Goal: Task Accomplishment & Management: Complete application form

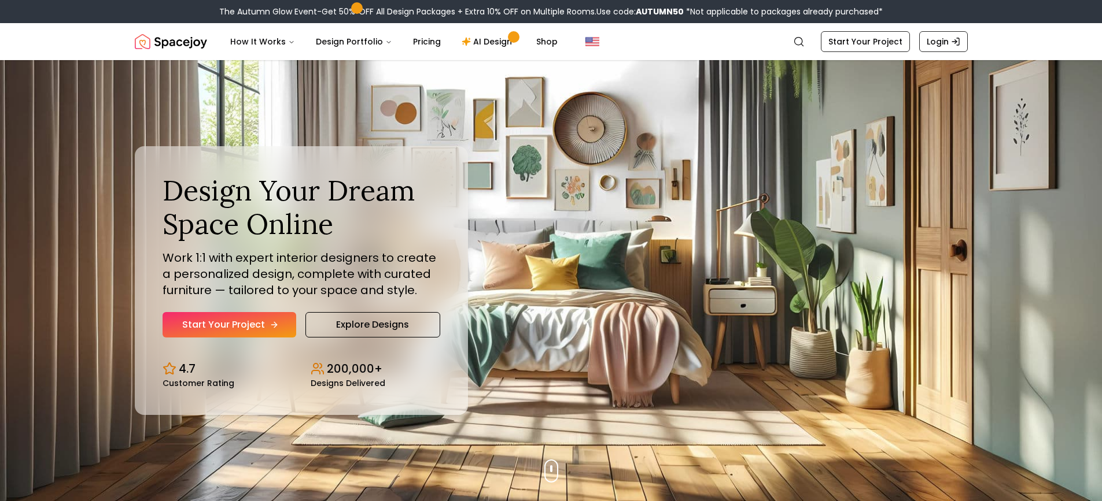
click at [261, 334] on link "Start Your Project" at bounding box center [230, 324] width 134 height 25
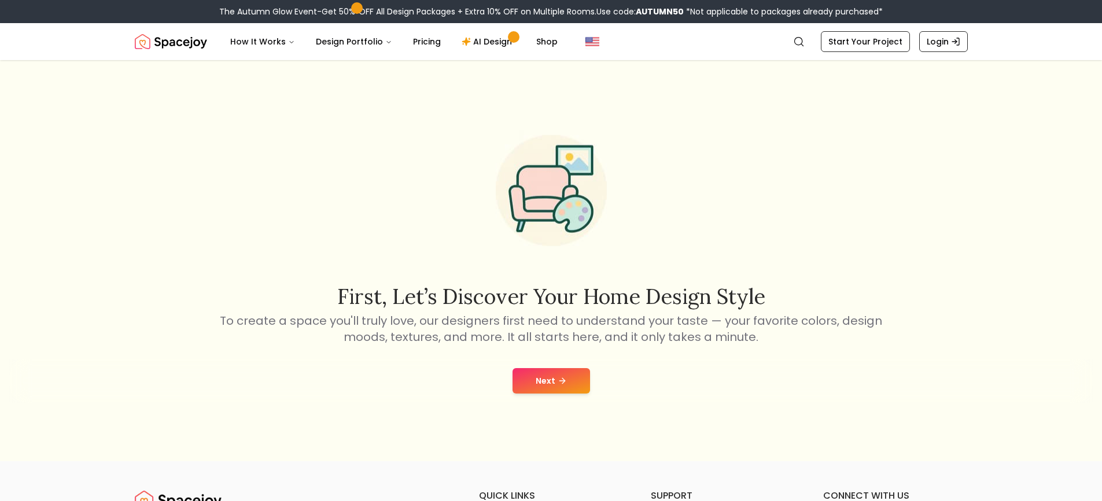
click at [551, 384] on button "Next" at bounding box center [551, 380] width 78 height 25
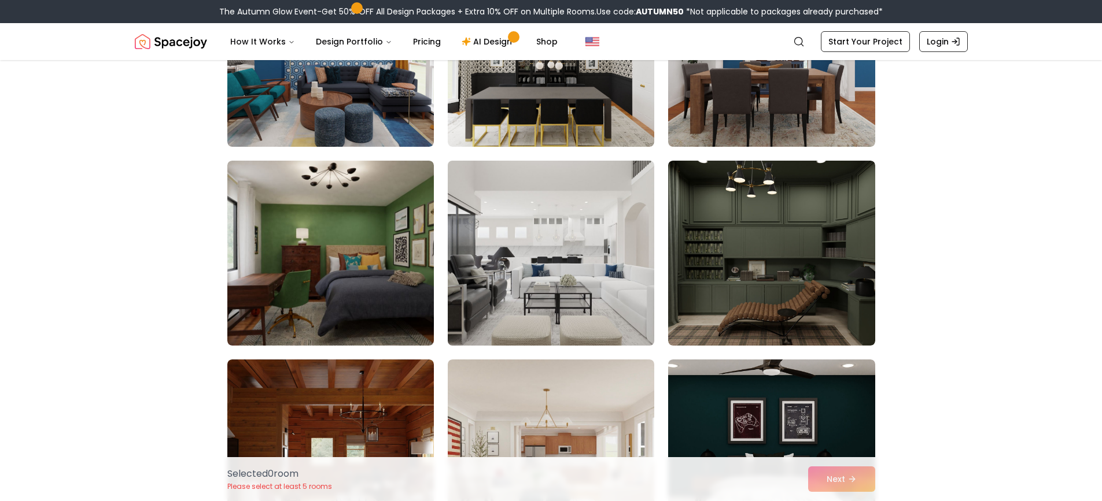
scroll to position [231, 0]
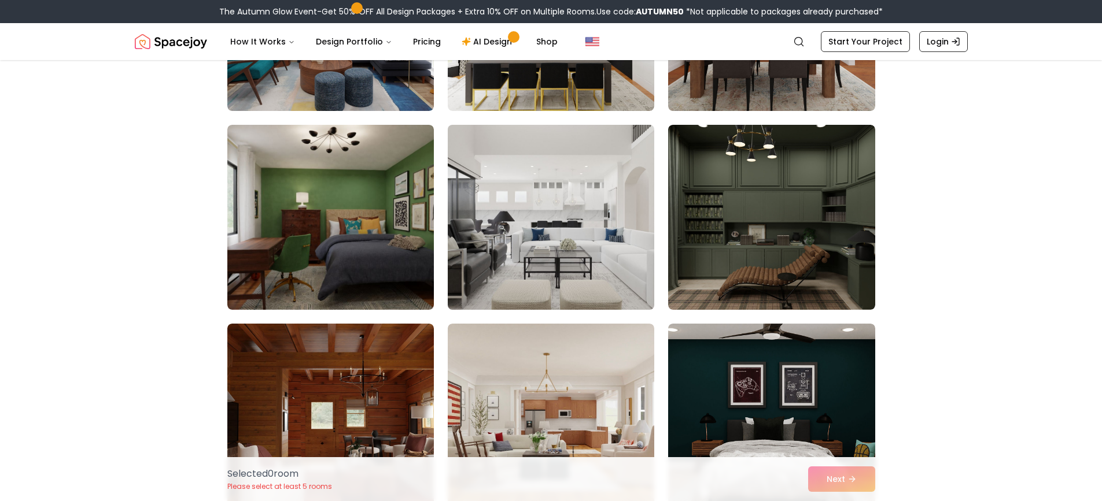
click at [570, 238] on img at bounding box center [550, 217] width 217 height 194
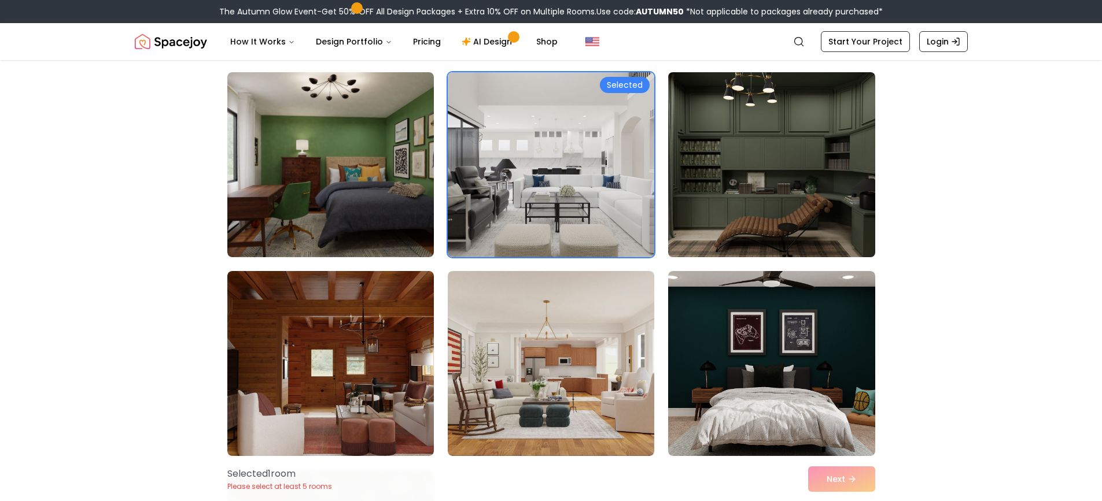
scroll to position [463, 0]
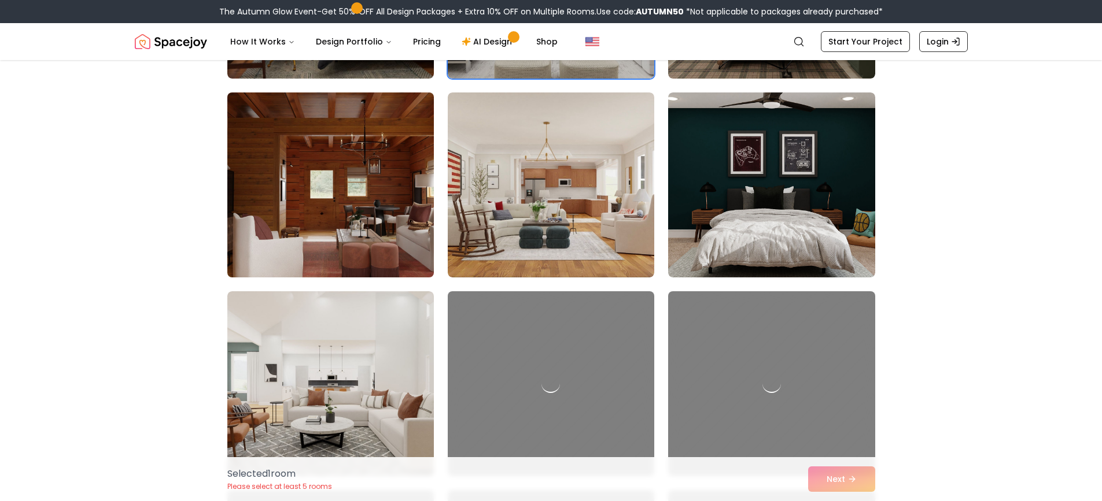
click at [360, 179] on img at bounding box center [330, 185] width 217 height 194
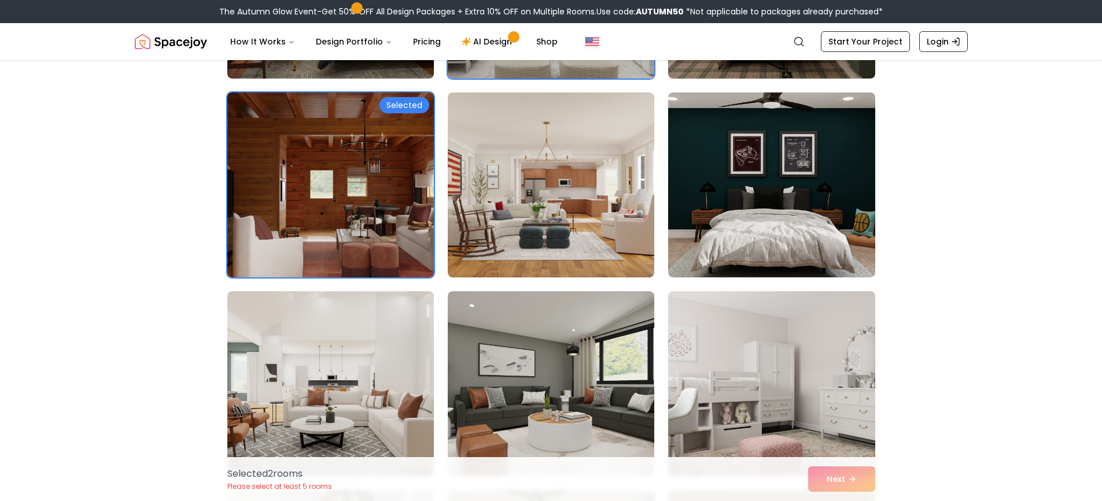
click at [409, 107] on div "Selected" at bounding box center [404, 105] width 50 height 16
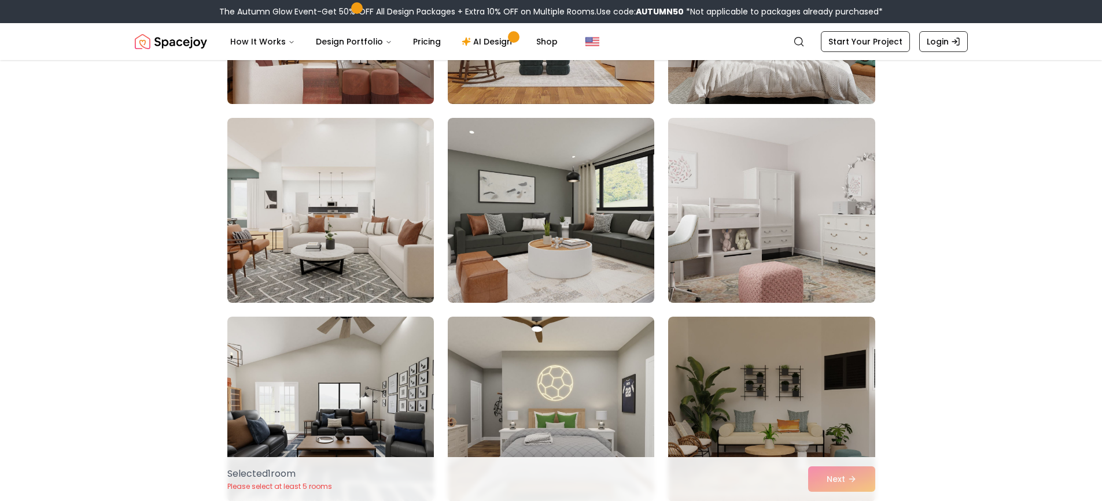
scroll to position [578, 0]
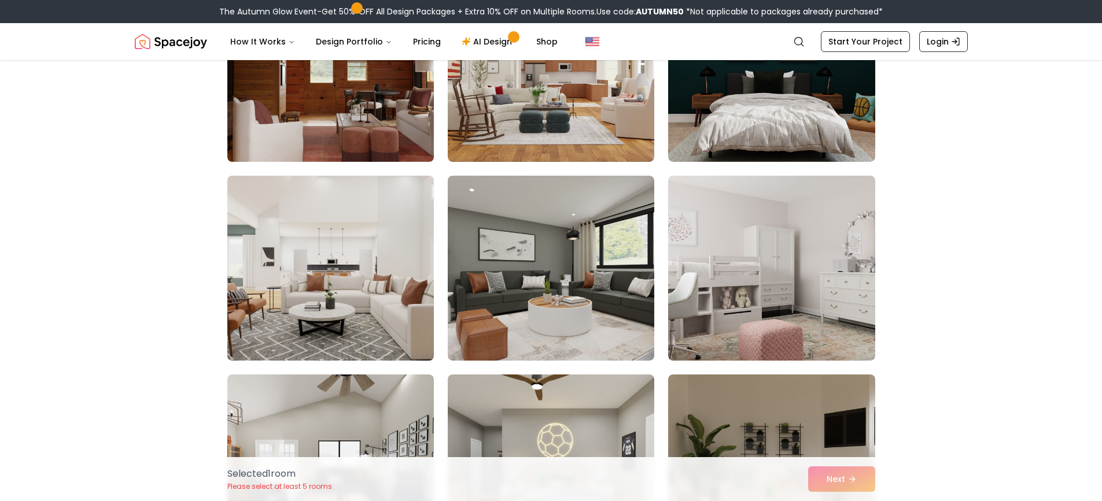
drag, startPoint x: 340, startPoint y: 294, endPoint x: 380, endPoint y: 297, distance: 40.1
click at [341, 294] on img at bounding box center [330, 268] width 217 height 194
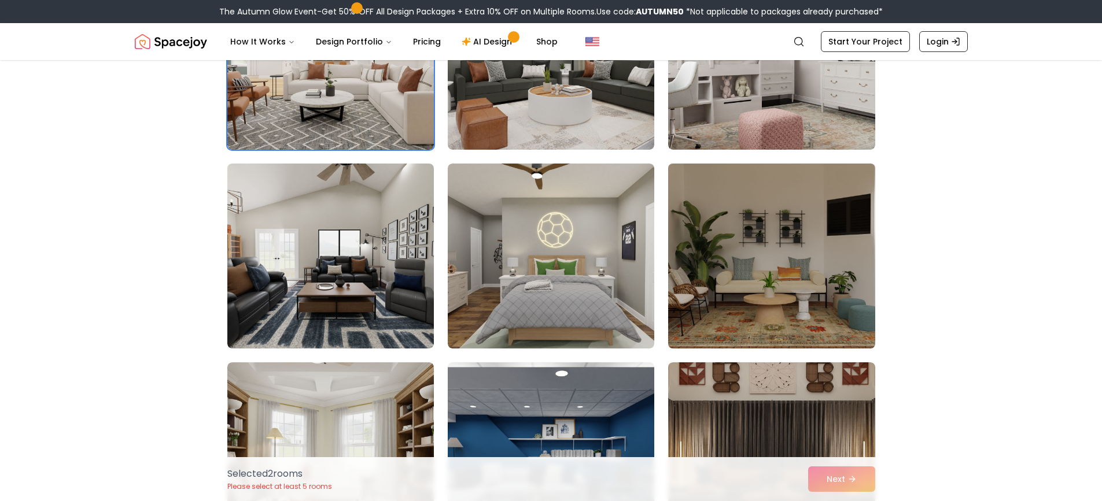
scroll to position [810, 0]
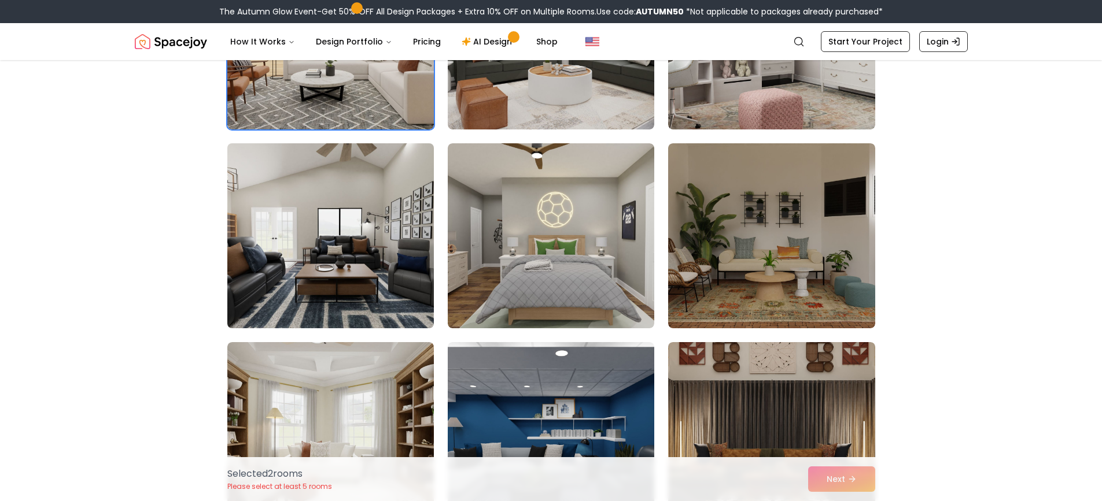
click at [366, 281] on img at bounding box center [330, 236] width 217 height 194
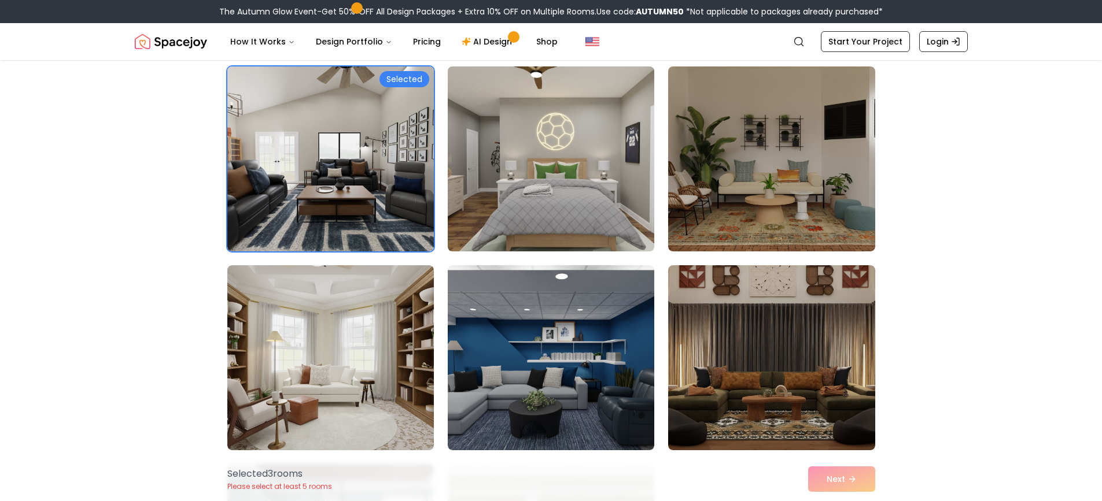
scroll to position [1041, 0]
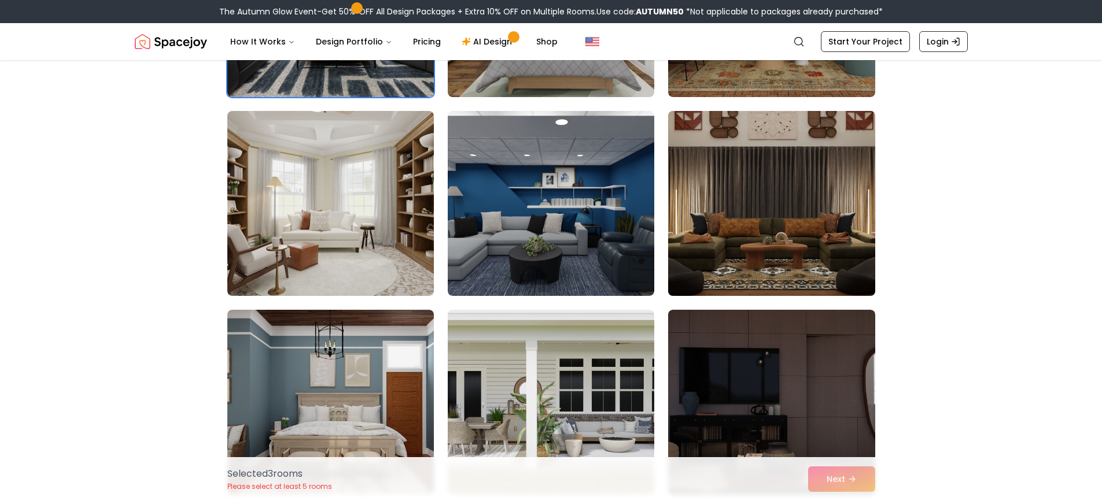
click at [800, 248] on img at bounding box center [771, 203] width 217 height 194
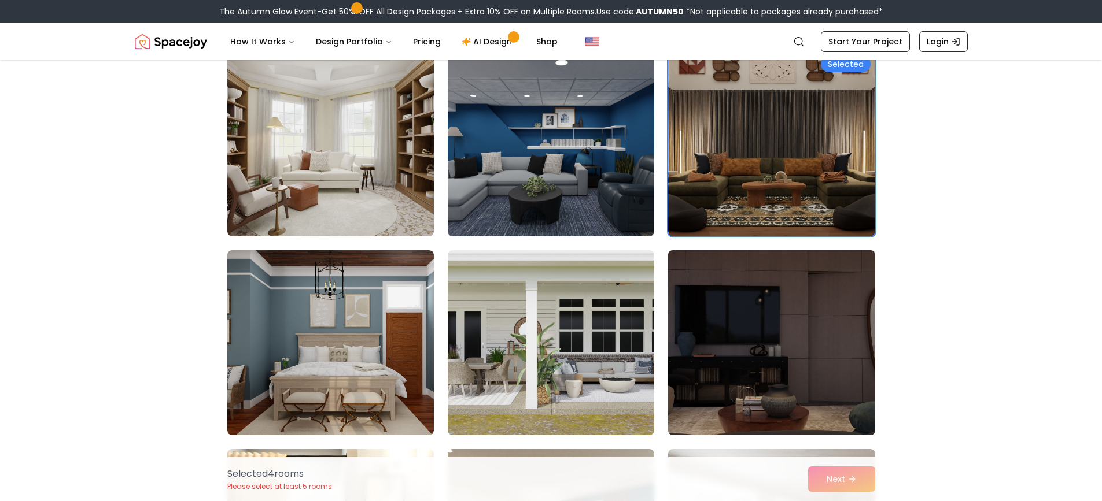
scroll to position [1157, 0]
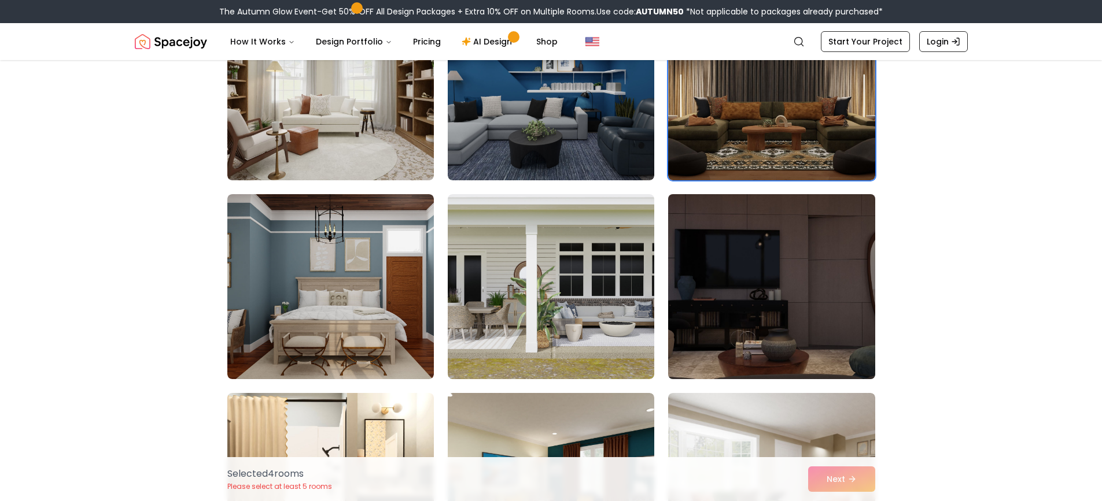
click at [800, 311] on img at bounding box center [771, 287] width 217 height 194
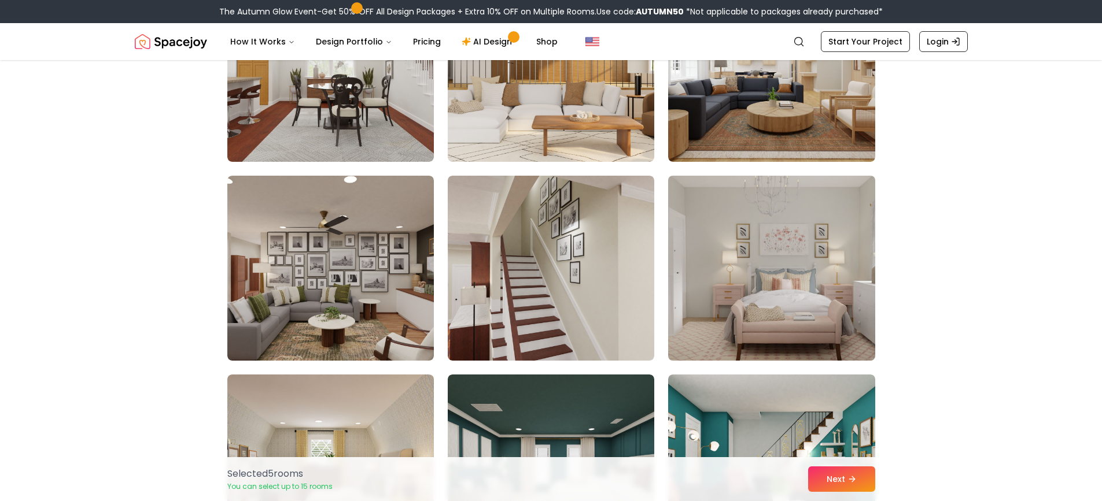
scroll to position [1793, 0]
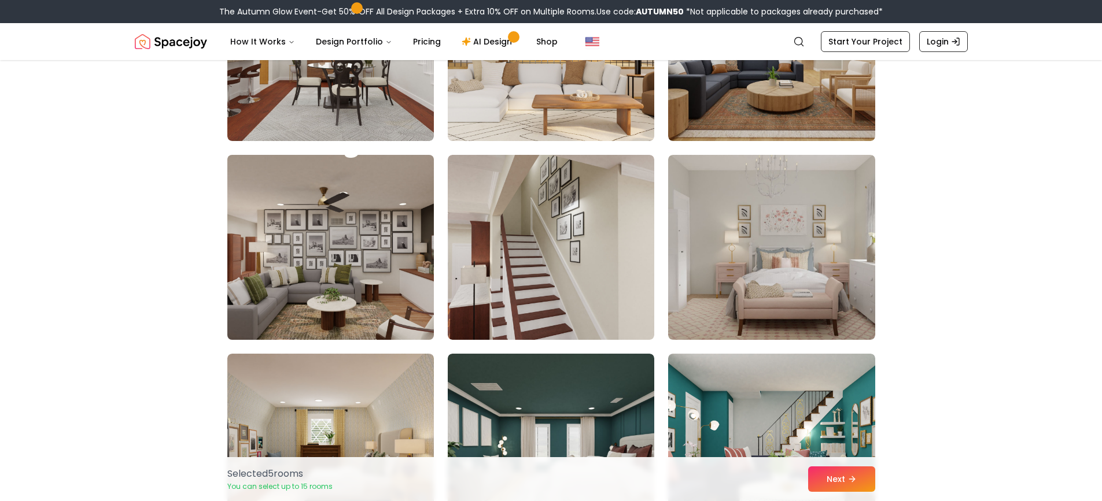
click at [326, 280] on img at bounding box center [330, 247] width 217 height 194
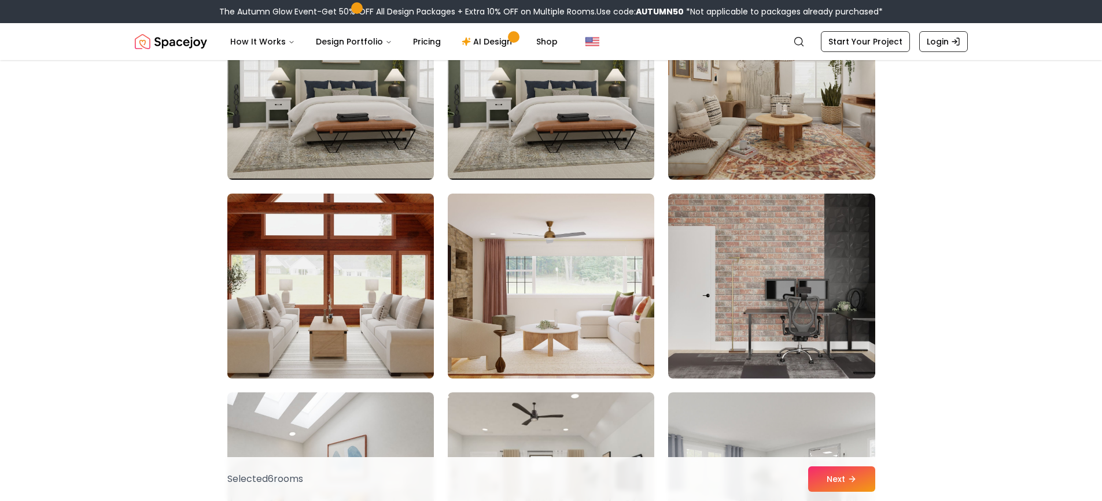
scroll to position [2371, 0]
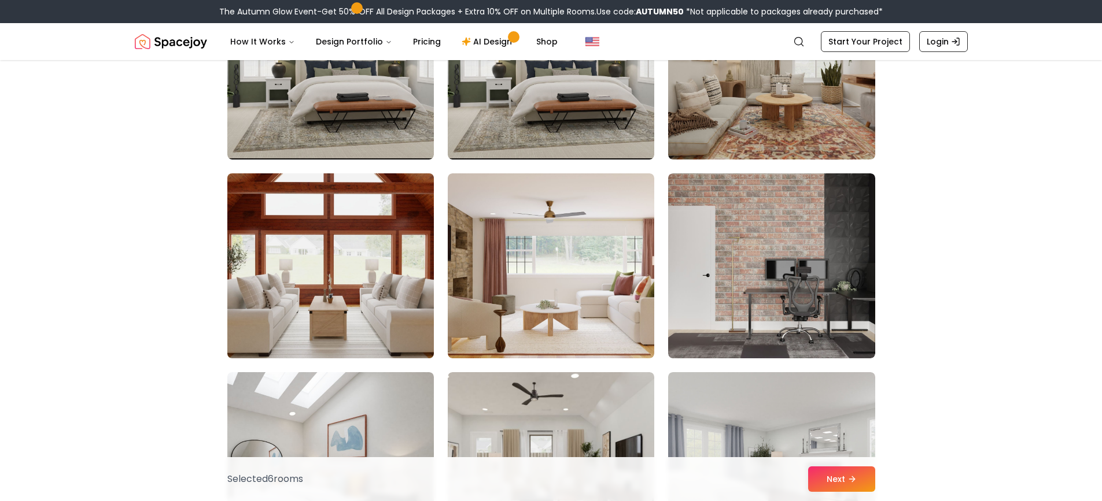
click at [308, 221] on img at bounding box center [330, 266] width 217 height 194
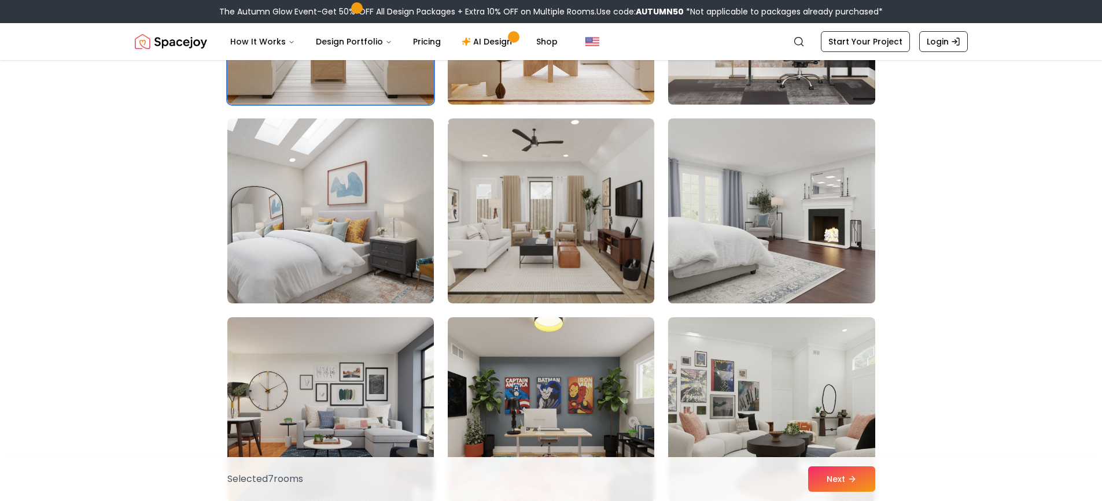
scroll to position [2661, 0]
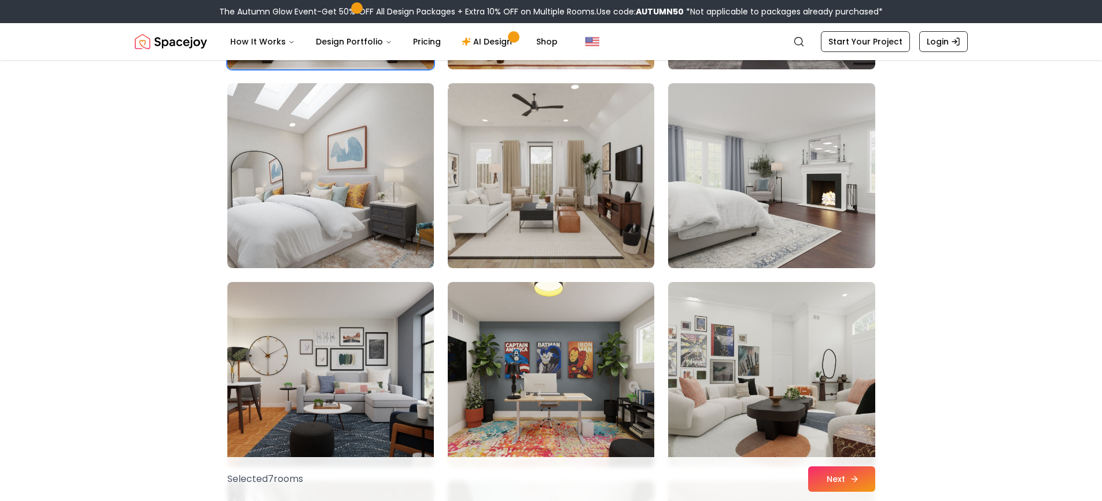
click at [844, 473] on button "Next" at bounding box center [841, 479] width 67 height 25
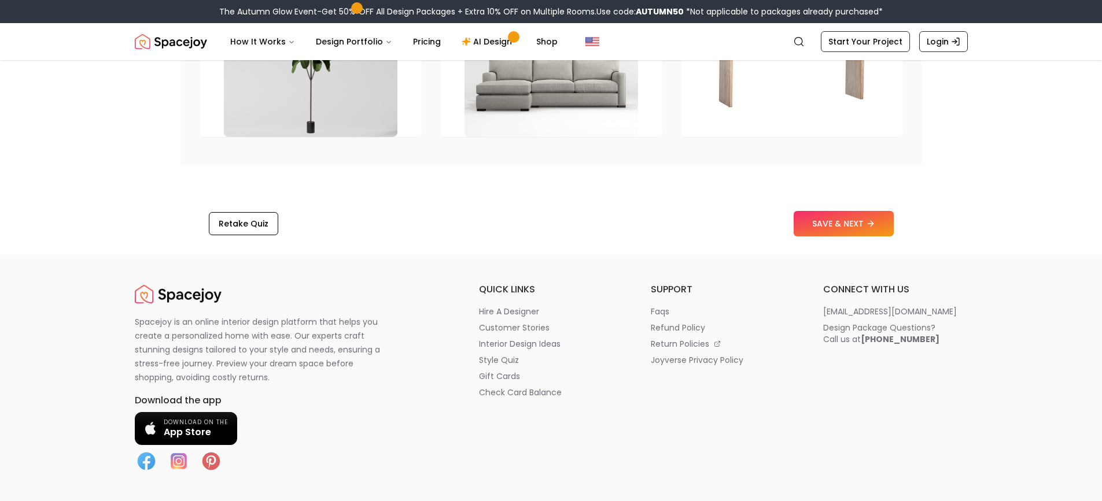
scroll to position [1851, 0]
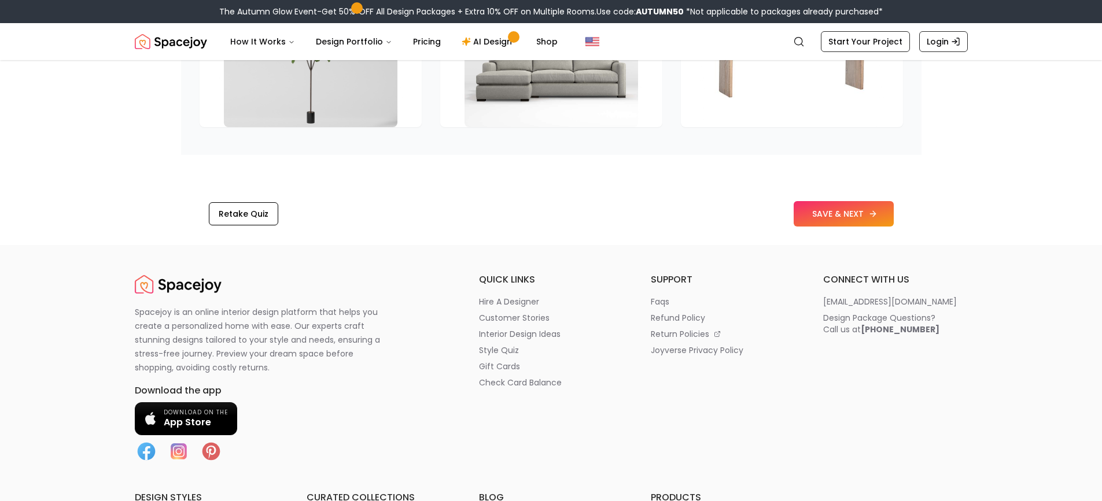
click at [814, 226] on button "SAVE & NEXT" at bounding box center [844, 213] width 100 height 25
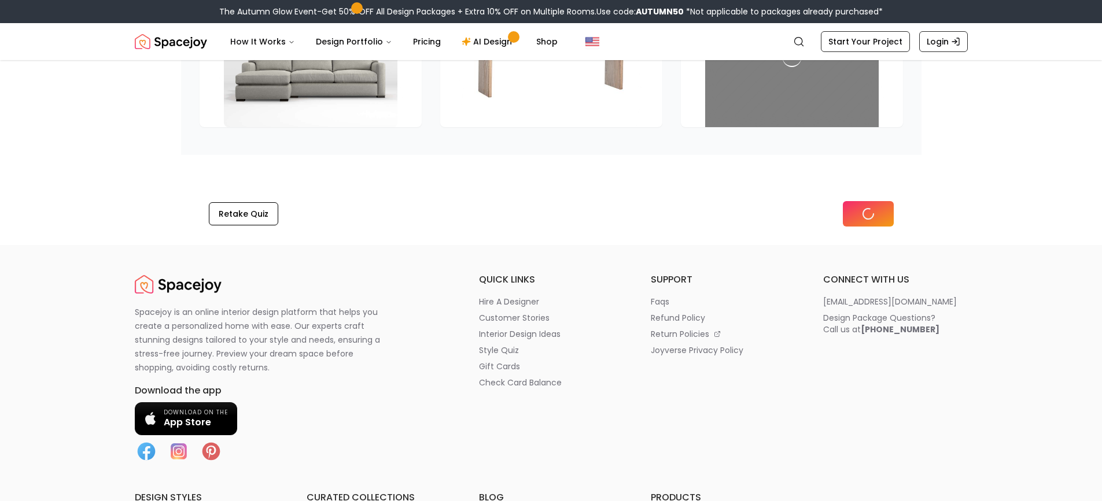
scroll to position [1693, 0]
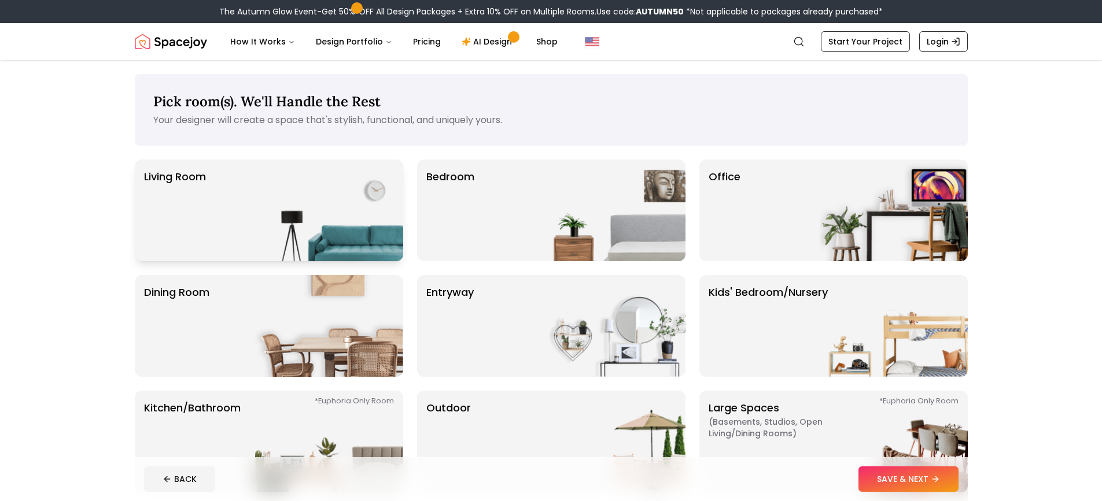
click at [364, 211] on img at bounding box center [329, 211] width 148 height 102
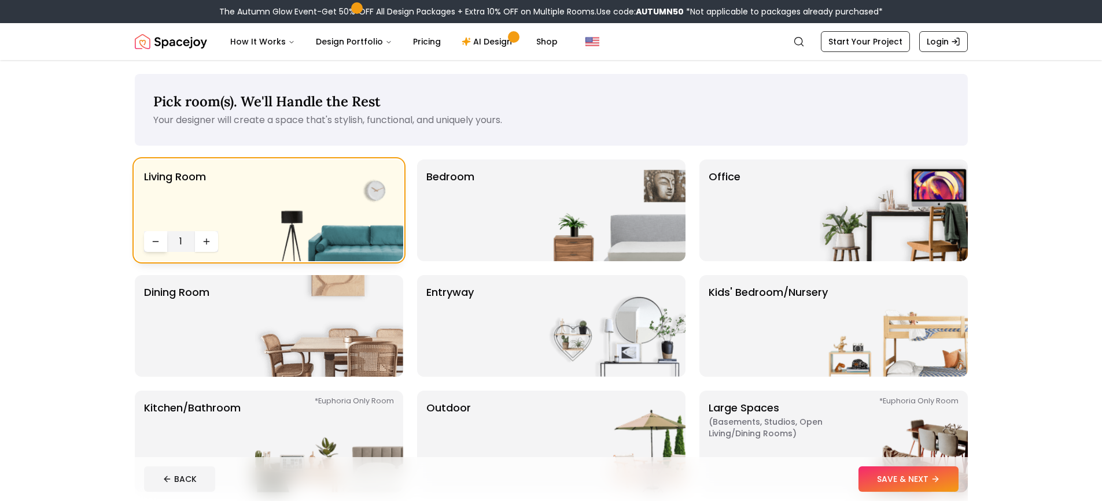
click at [156, 238] on icon "Decrease quantity" at bounding box center [155, 241] width 9 height 9
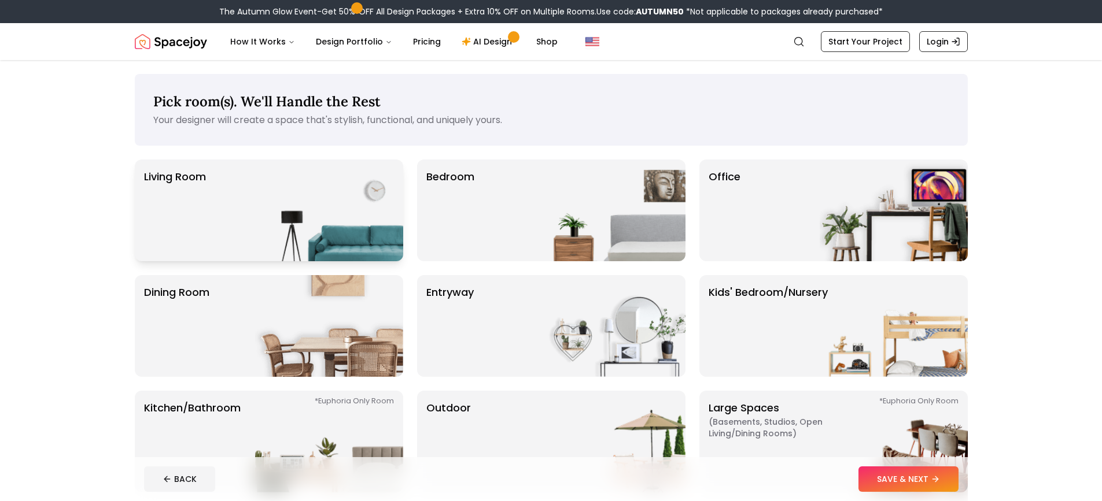
click at [270, 233] on img at bounding box center [329, 211] width 148 height 102
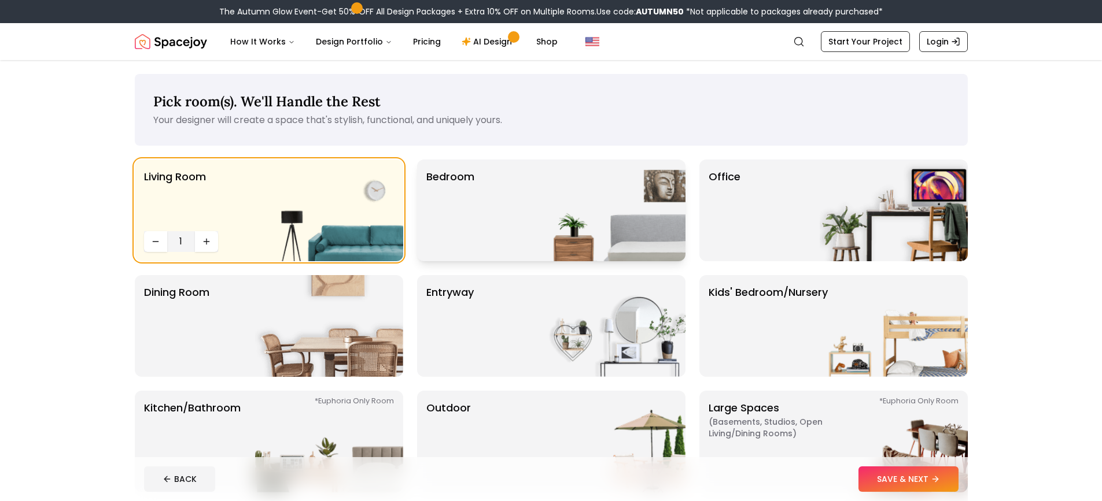
click at [464, 223] on p "Bedroom" at bounding box center [450, 210] width 48 height 83
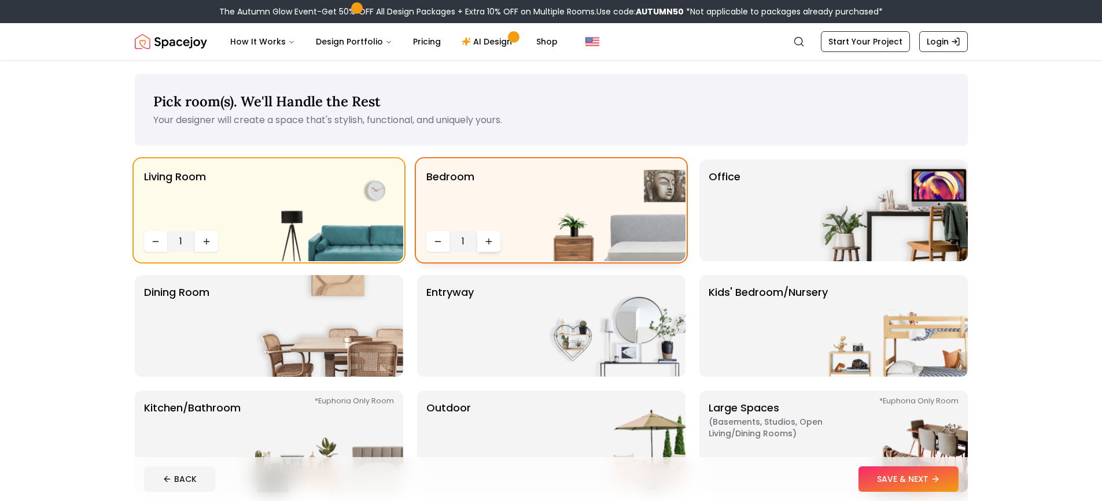
click at [485, 246] on icon "Increase quantity" at bounding box center [488, 241] width 9 height 9
click at [799, 290] on p "Kids' Bedroom/Nursery" at bounding box center [768, 326] width 119 height 83
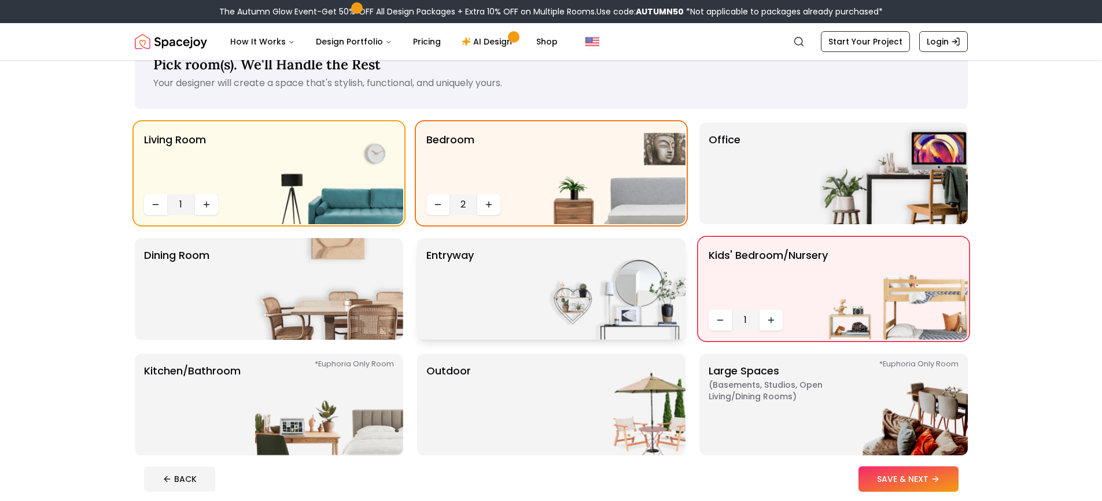
scroll to position [58, 0]
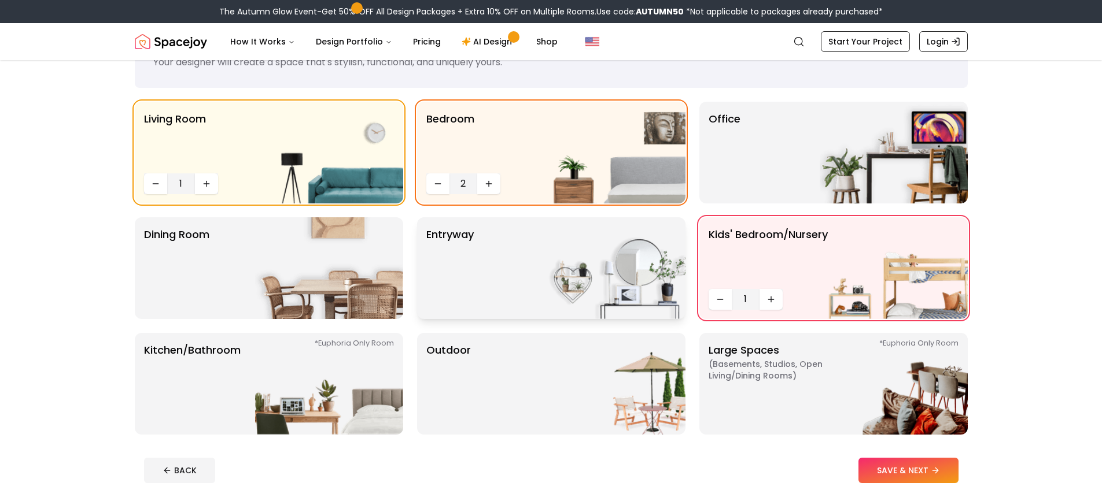
click at [552, 255] on img at bounding box center [611, 268] width 148 height 102
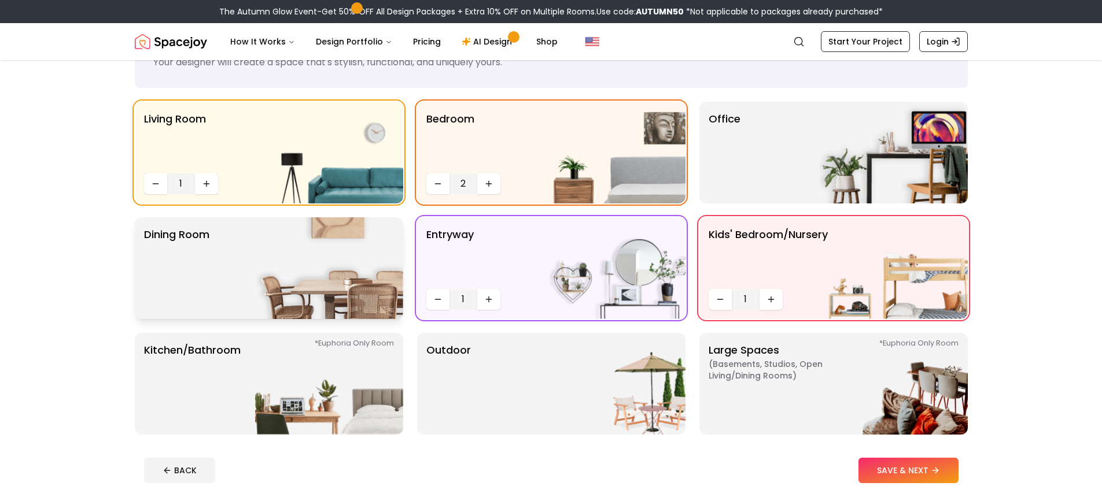
click at [278, 250] on img at bounding box center [329, 268] width 148 height 102
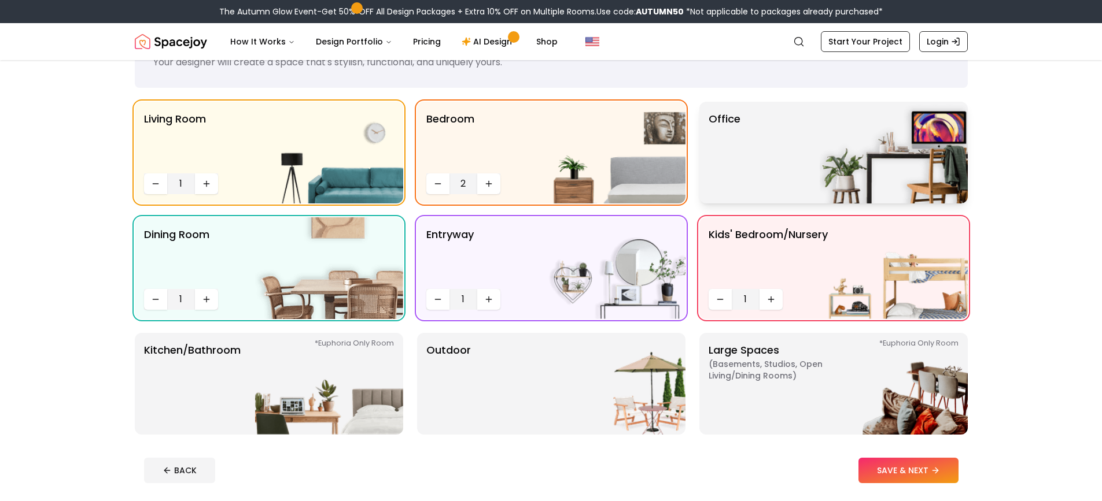
click at [913, 141] on img at bounding box center [894, 153] width 148 height 102
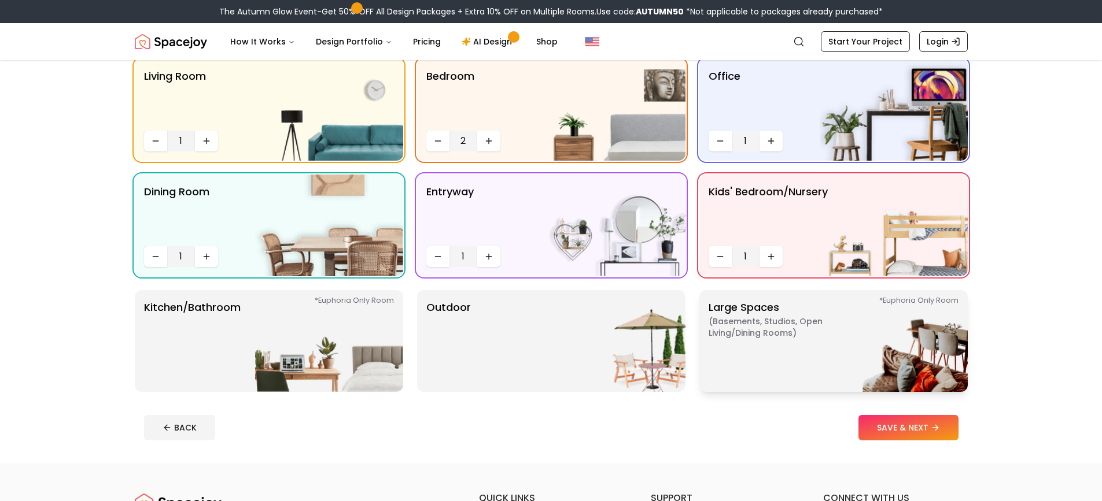
scroll to position [174, 0]
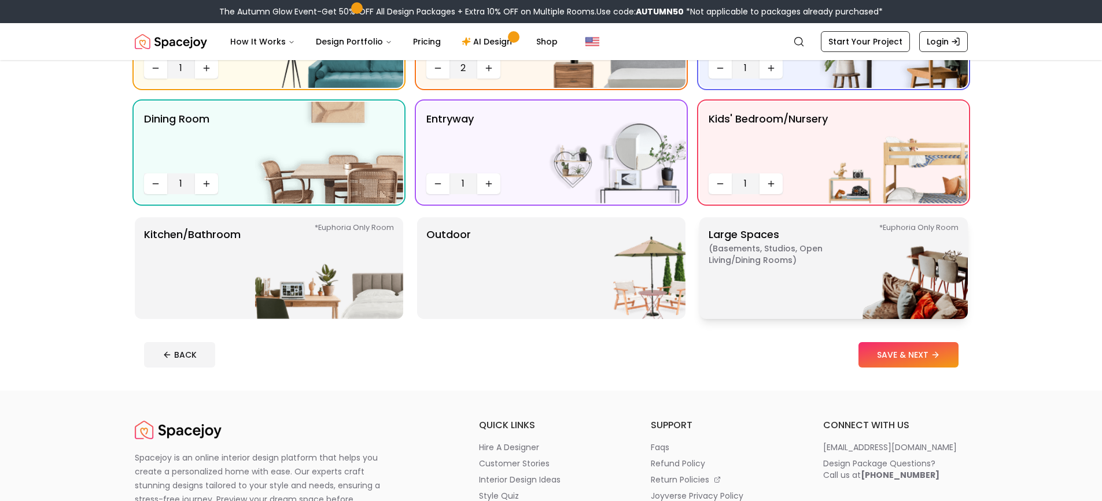
click at [796, 264] on span "( Basements, Studios, Open living/dining rooms )" at bounding box center [781, 254] width 145 height 23
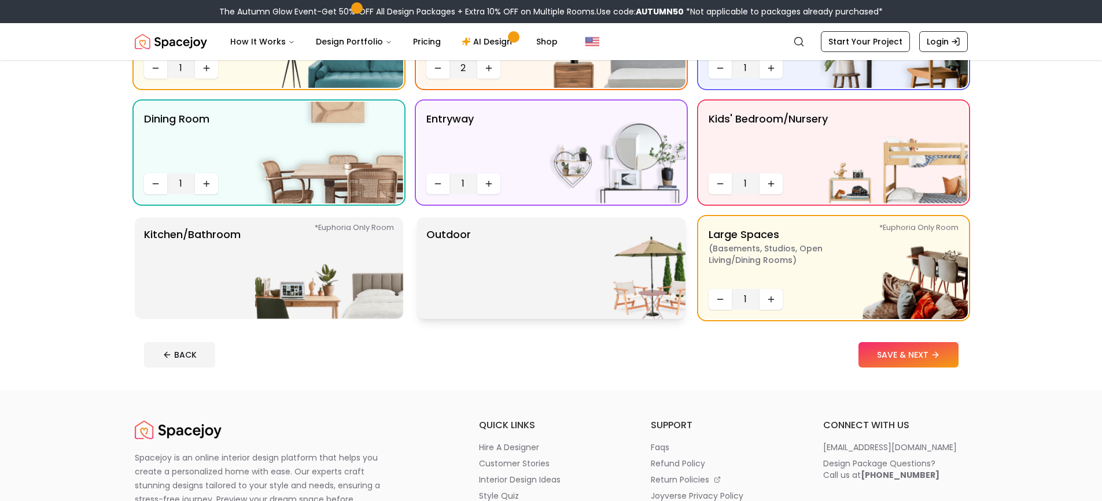
click at [611, 250] on img at bounding box center [611, 268] width 148 height 102
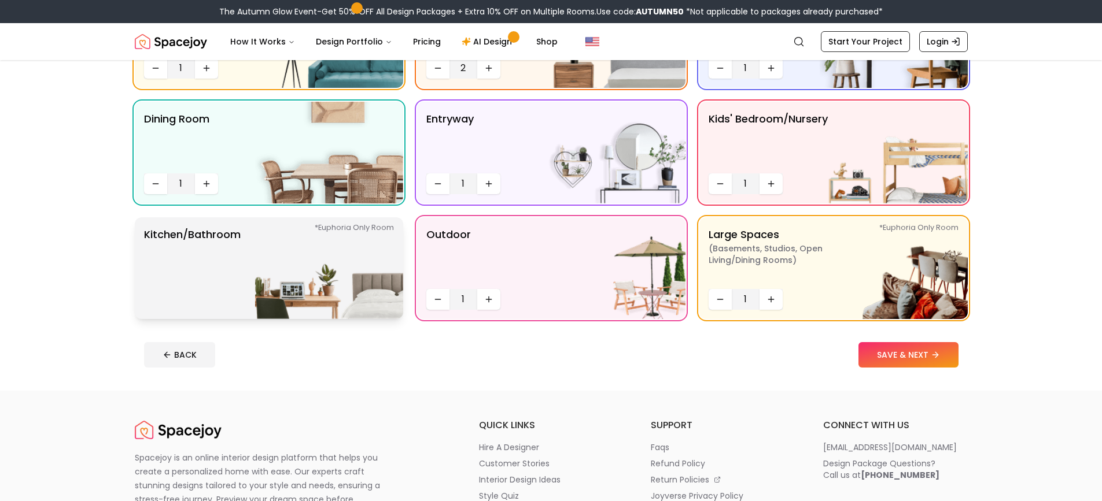
click at [323, 254] on img at bounding box center [329, 268] width 148 height 102
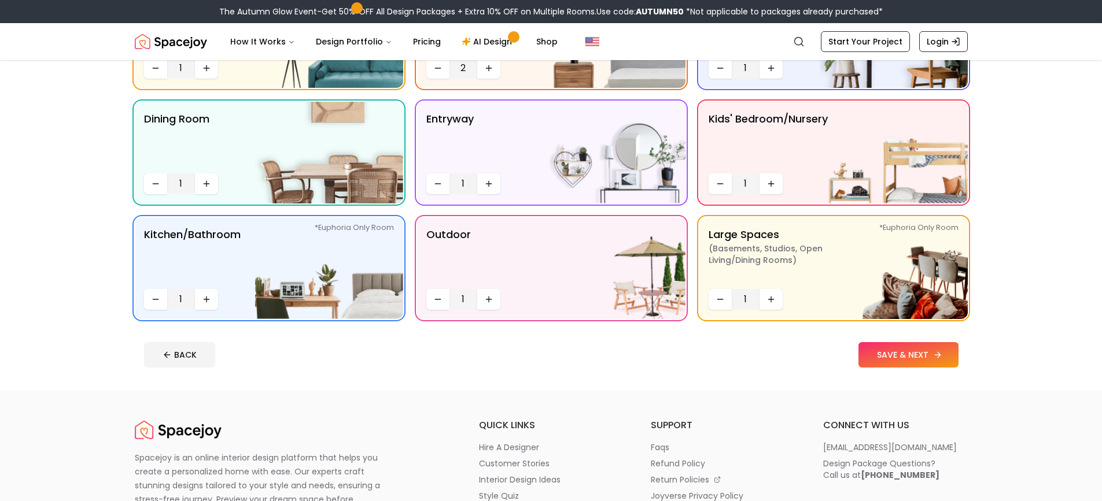
click at [877, 353] on button "SAVE & NEXT" at bounding box center [908, 354] width 100 height 25
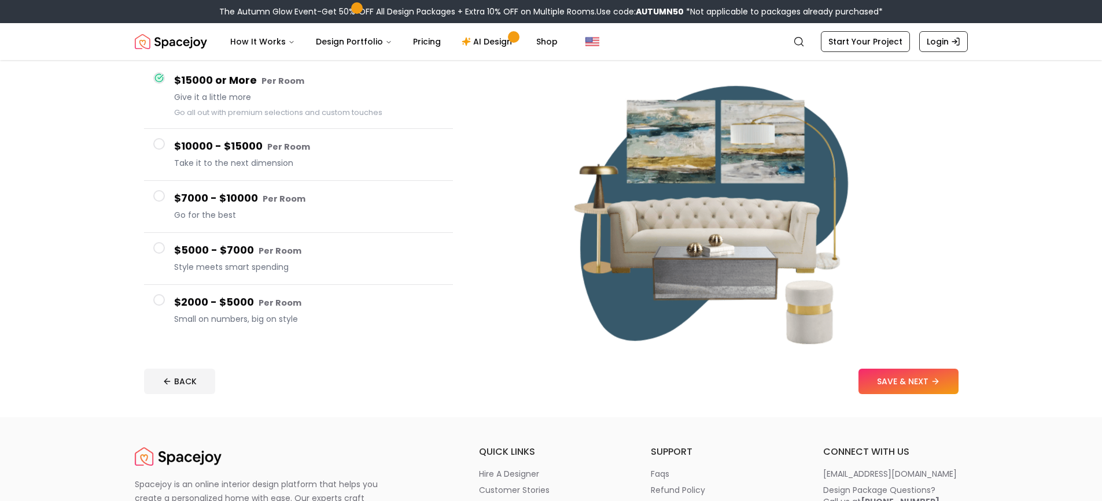
scroll to position [116, 0]
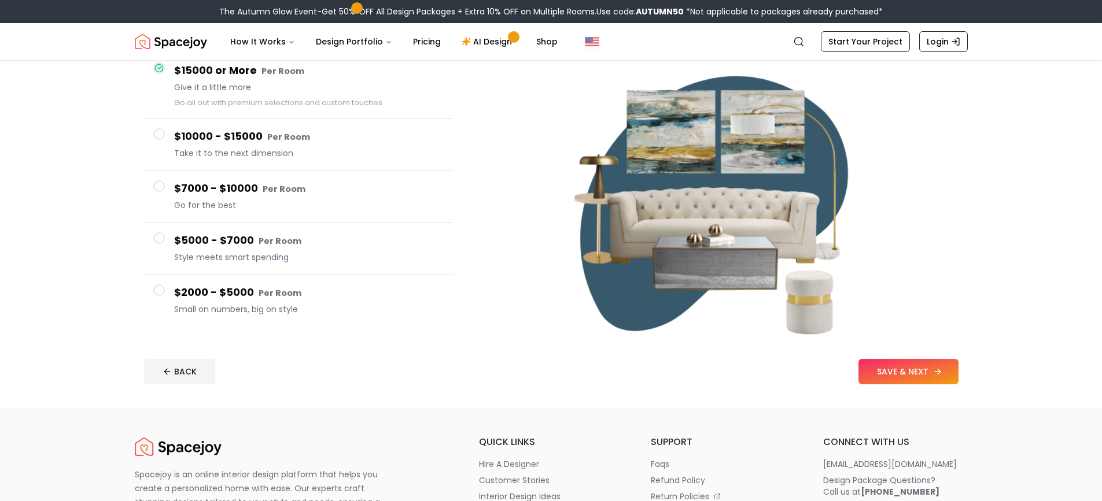
click at [911, 372] on button "SAVE & NEXT" at bounding box center [908, 371] width 100 height 25
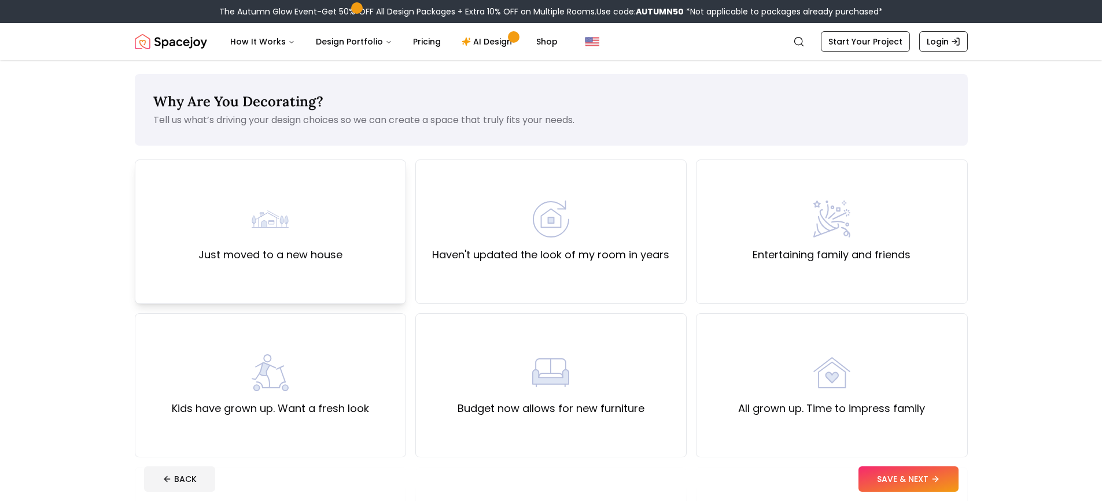
click at [239, 248] on label "Just moved to a new house" at bounding box center [270, 255] width 144 height 16
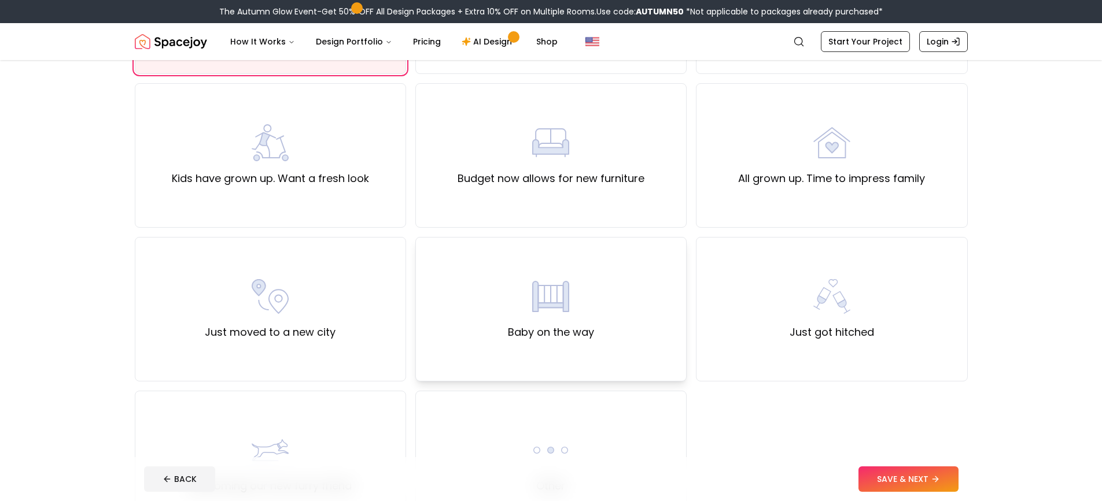
scroll to position [231, 0]
click at [340, 309] on div "Just moved to a new city" at bounding box center [270, 308] width 271 height 145
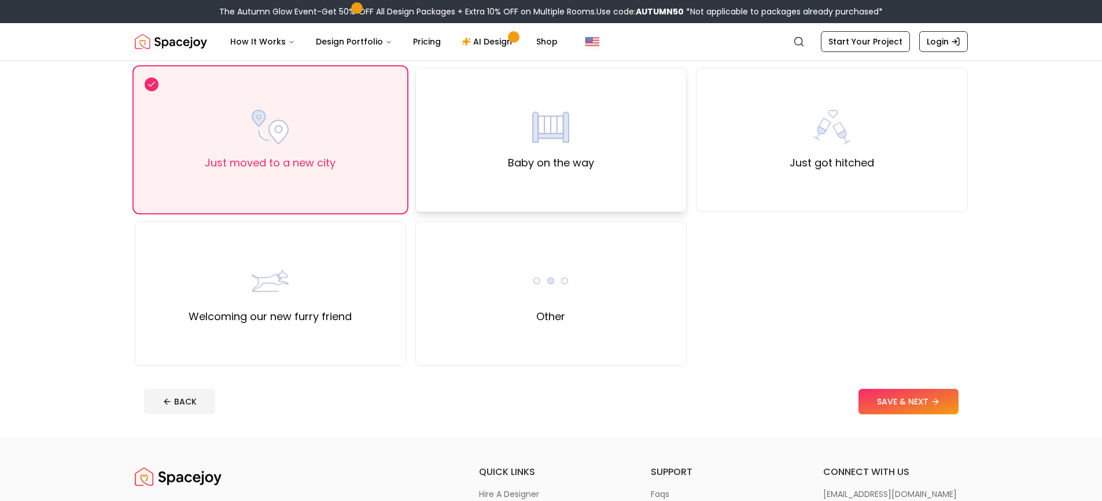
scroll to position [405, 0]
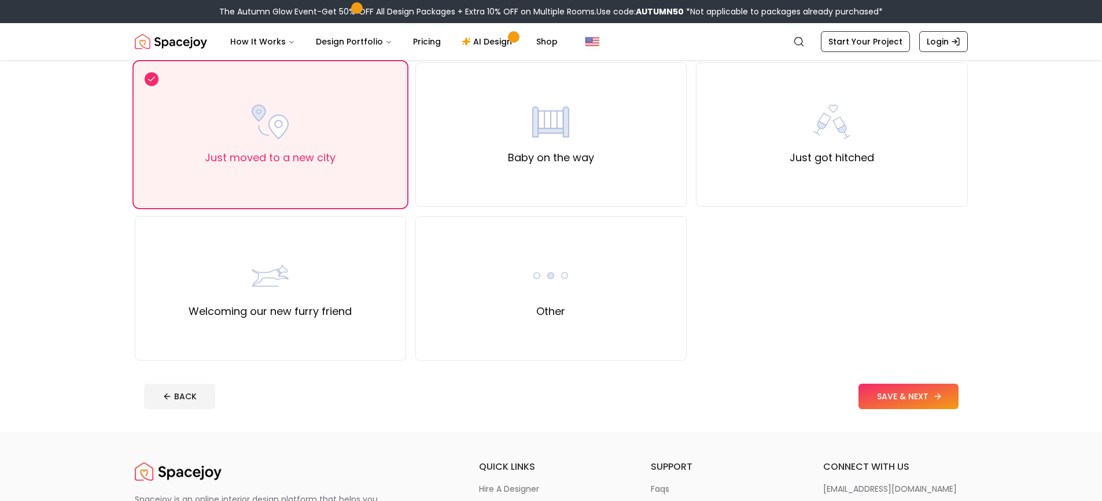
click at [920, 394] on button "SAVE & NEXT" at bounding box center [908, 396] width 100 height 25
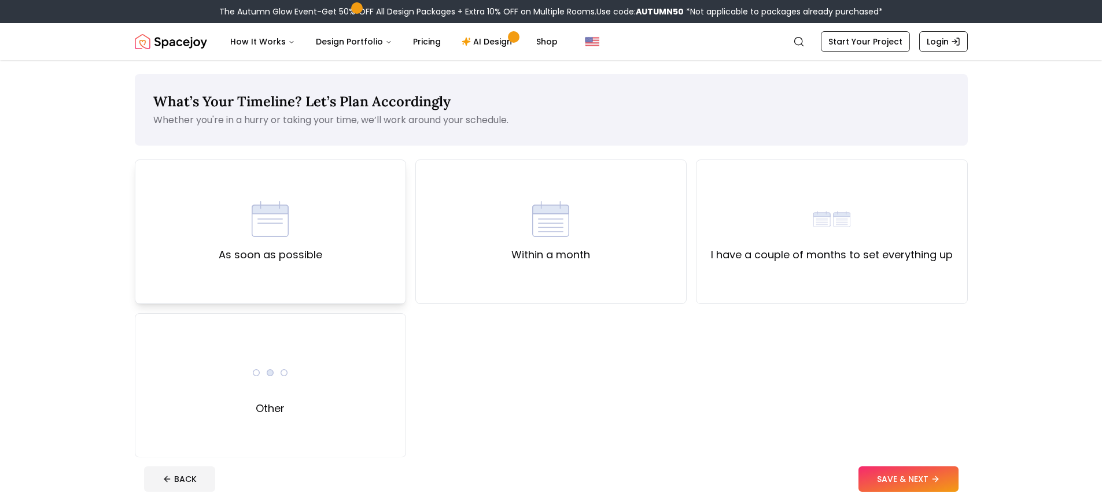
click at [355, 229] on div "As soon as possible" at bounding box center [270, 232] width 271 height 145
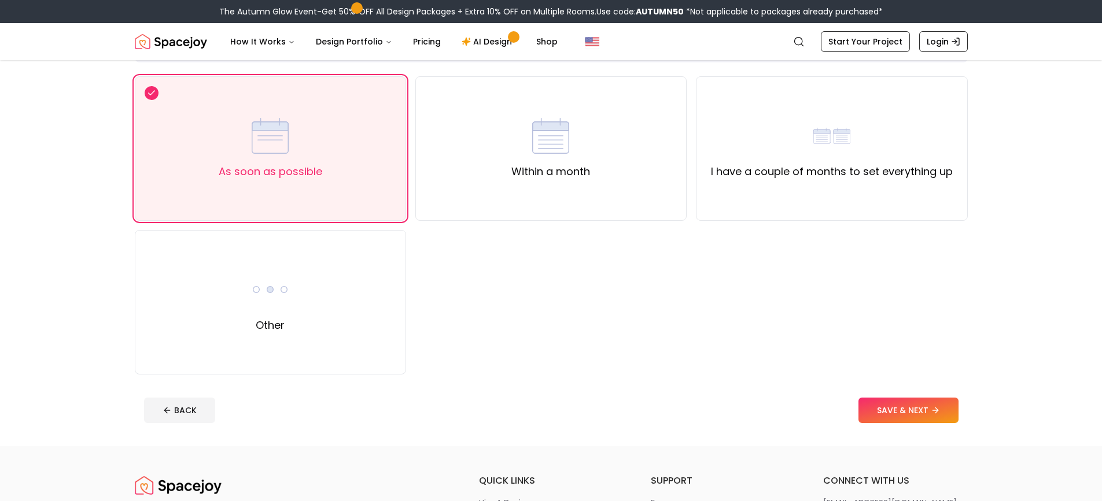
scroll to position [174, 0]
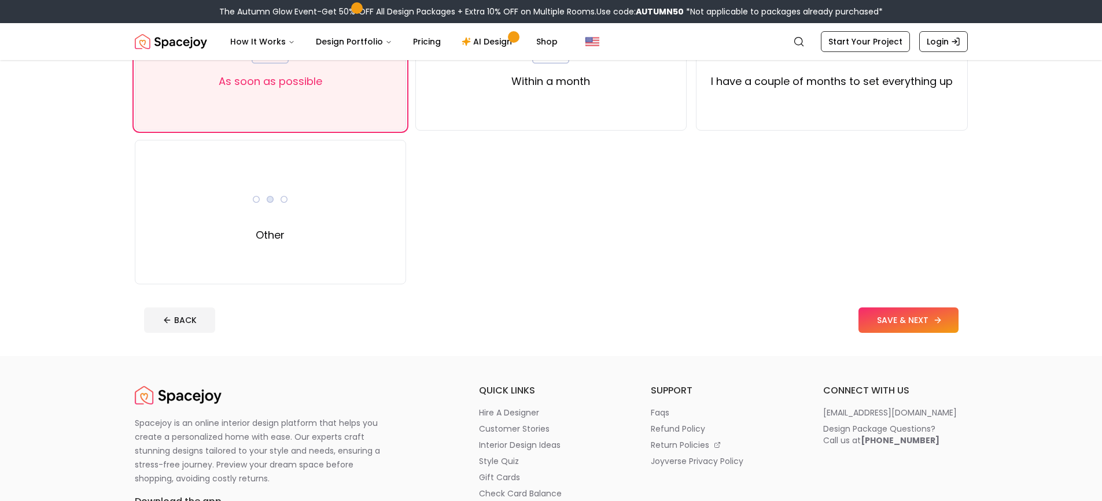
click at [869, 320] on button "SAVE & NEXT" at bounding box center [908, 320] width 100 height 25
